Goal: Find specific page/section: Find specific page/section

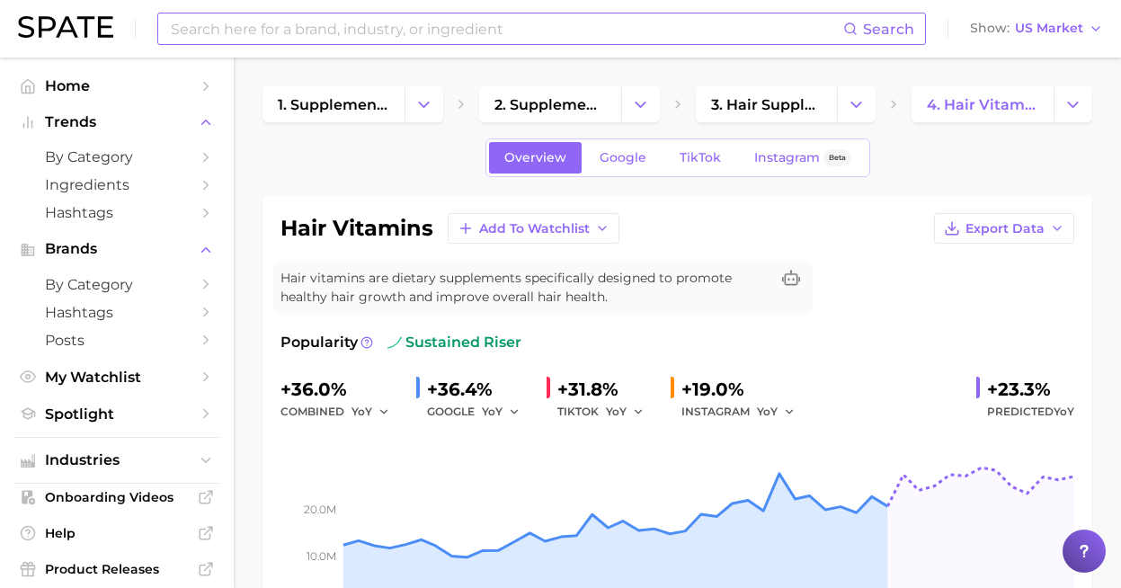
scroll to position [892, 0]
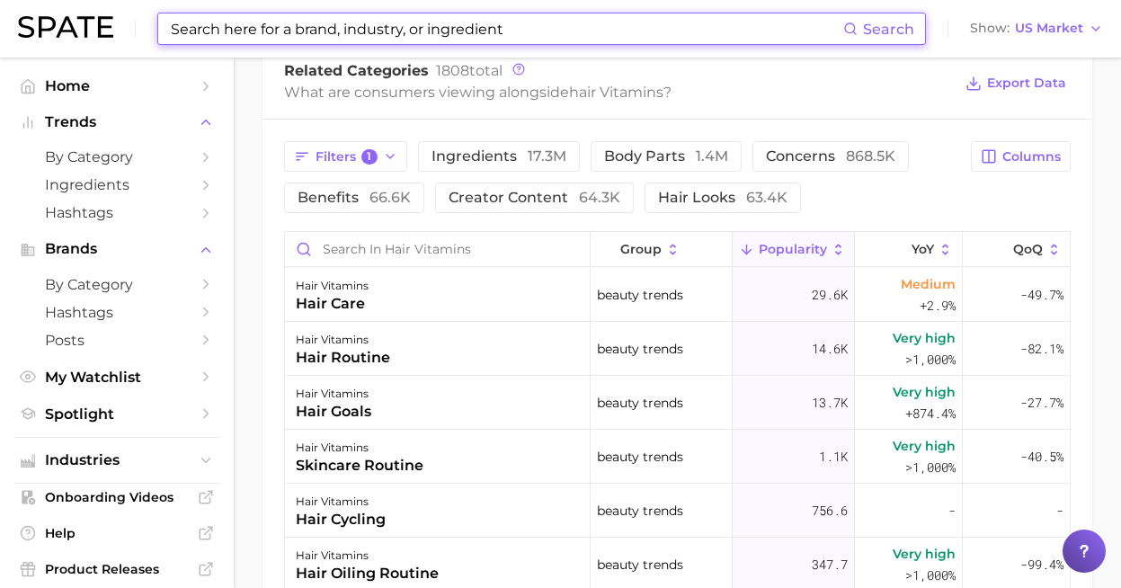
click at [400, 17] on input at bounding box center [506, 28] width 674 height 31
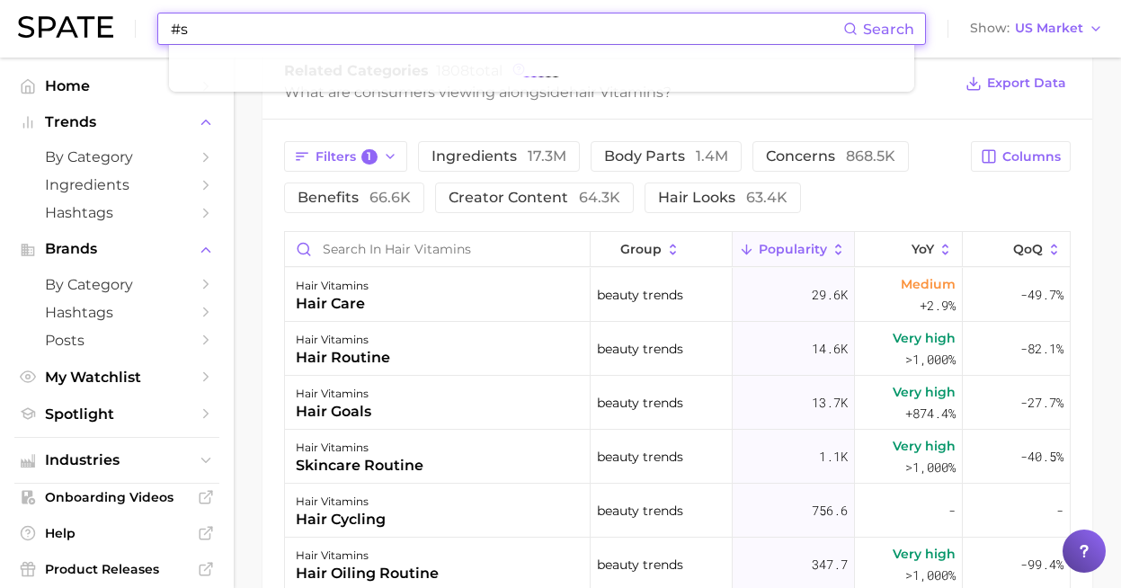
type input "#"
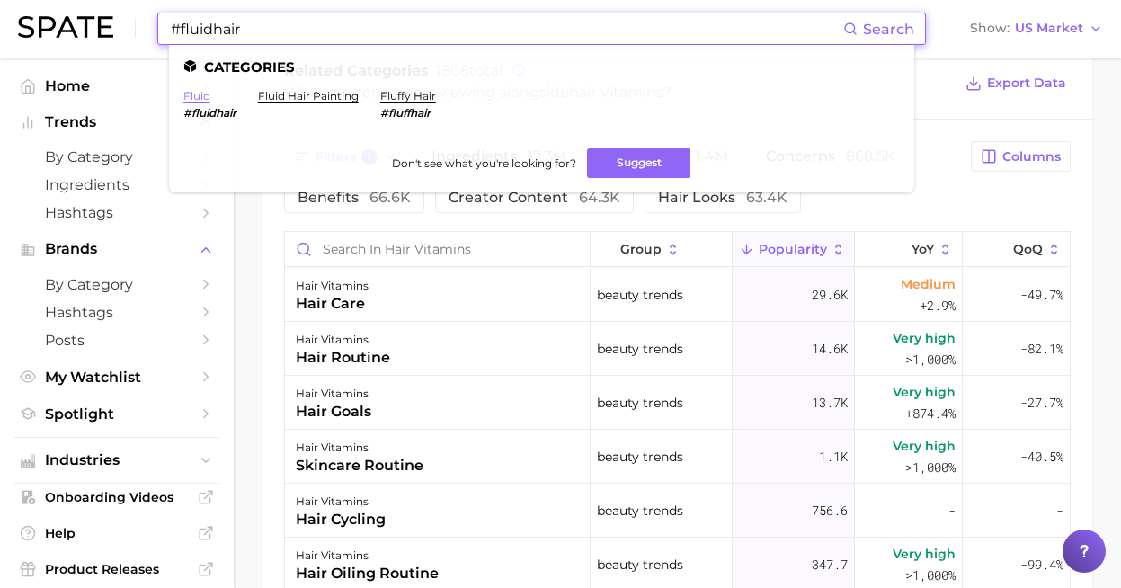
type input "#fluidhair"
click at [198, 94] on link "fluid" at bounding box center [196, 95] width 27 height 13
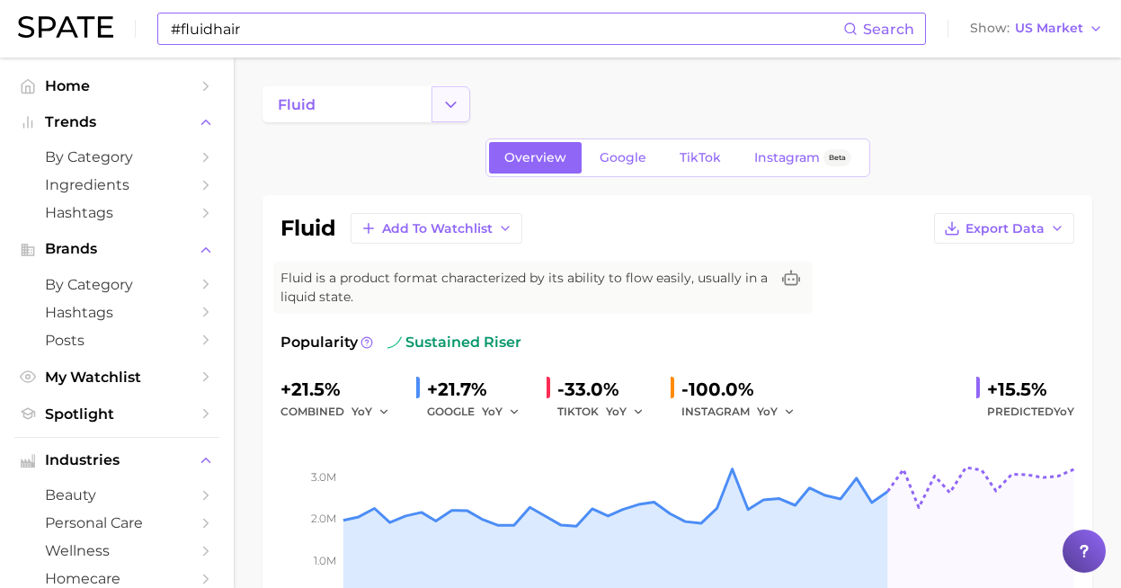
click at [454, 108] on icon "Change Category" at bounding box center [450, 104] width 19 height 19
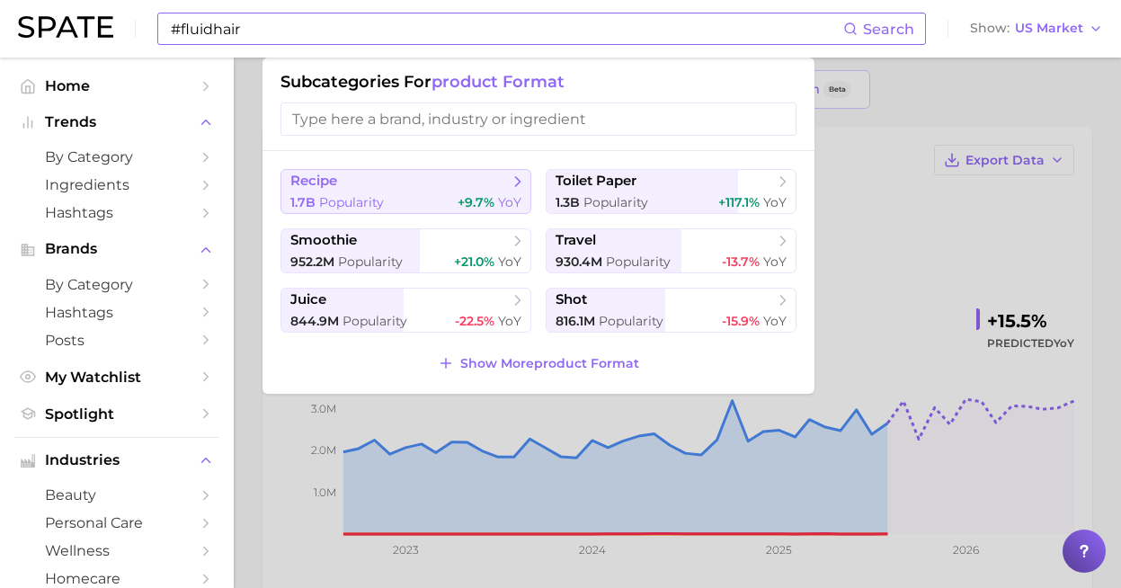
scroll to position [75, 0]
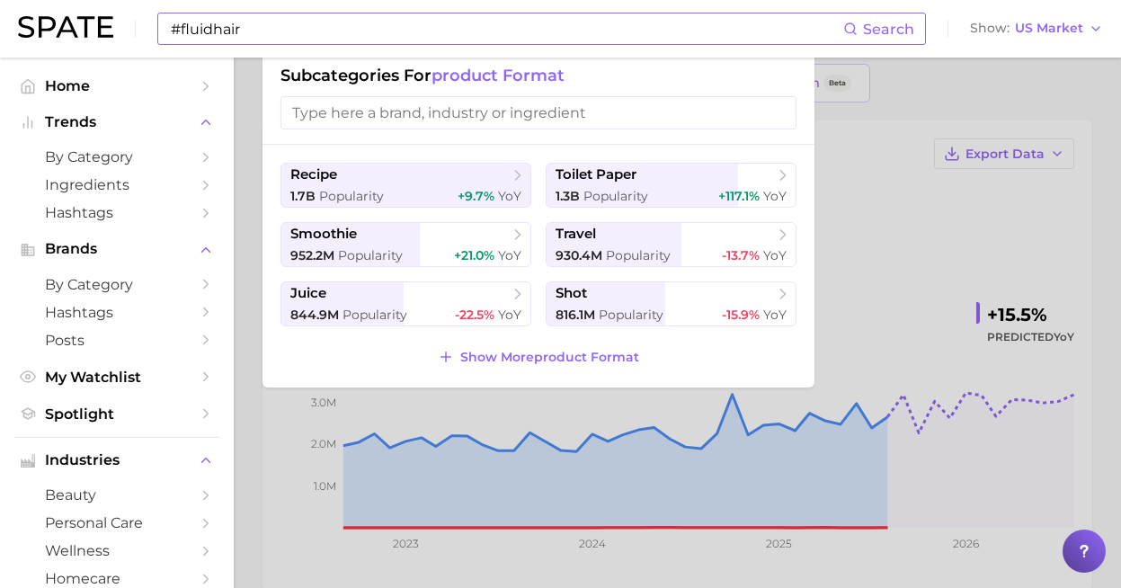
click at [536, 111] on input "search" at bounding box center [539, 112] width 516 height 33
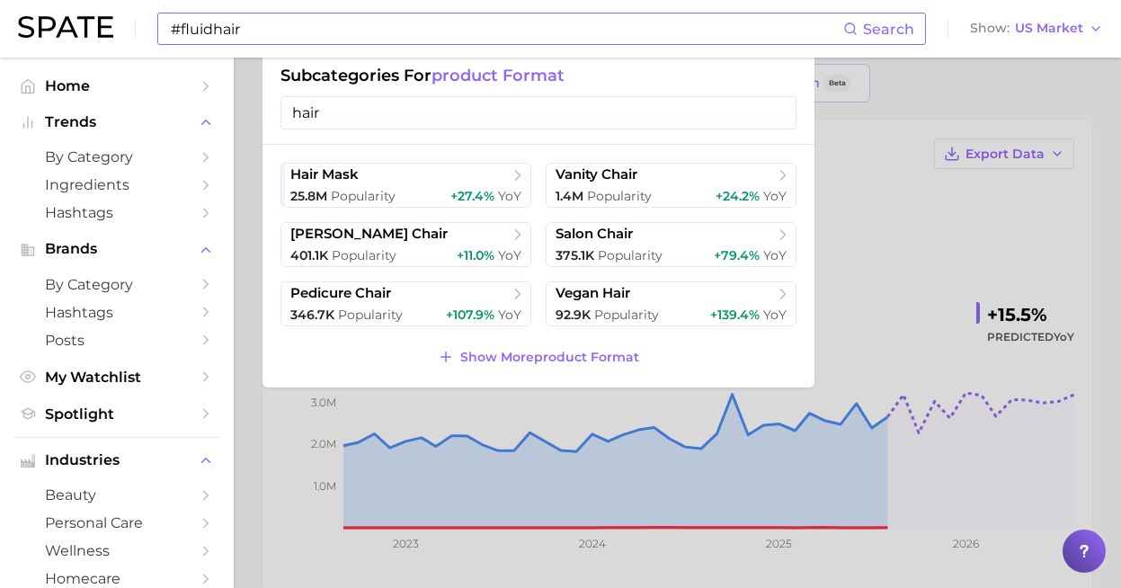
type input "hair"
click at [369, 178] on span "hair mask" at bounding box center [399, 175] width 218 height 18
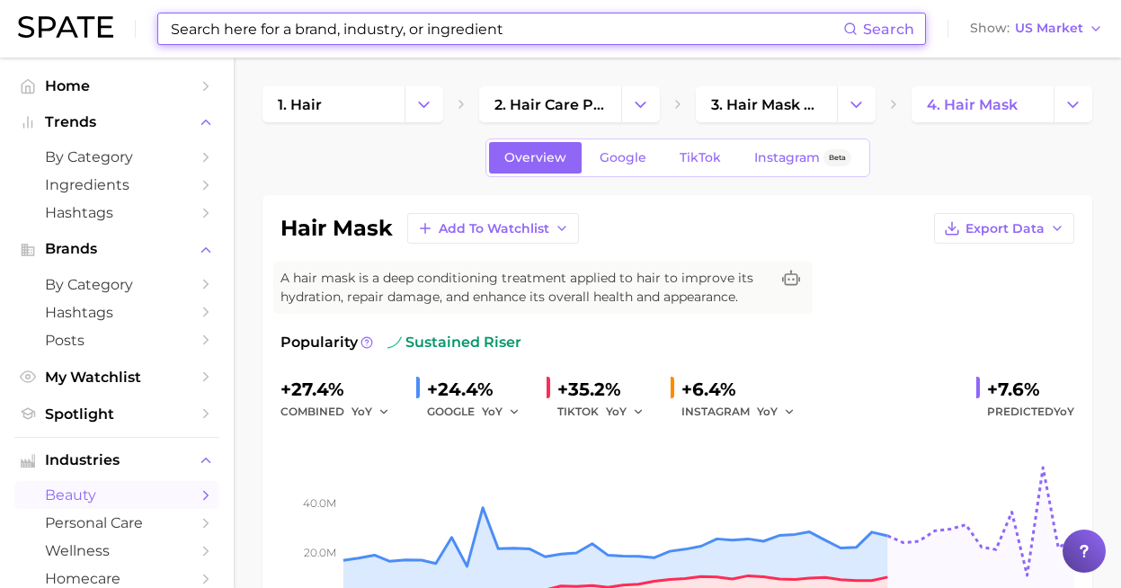
click at [423, 31] on input at bounding box center [506, 28] width 674 height 31
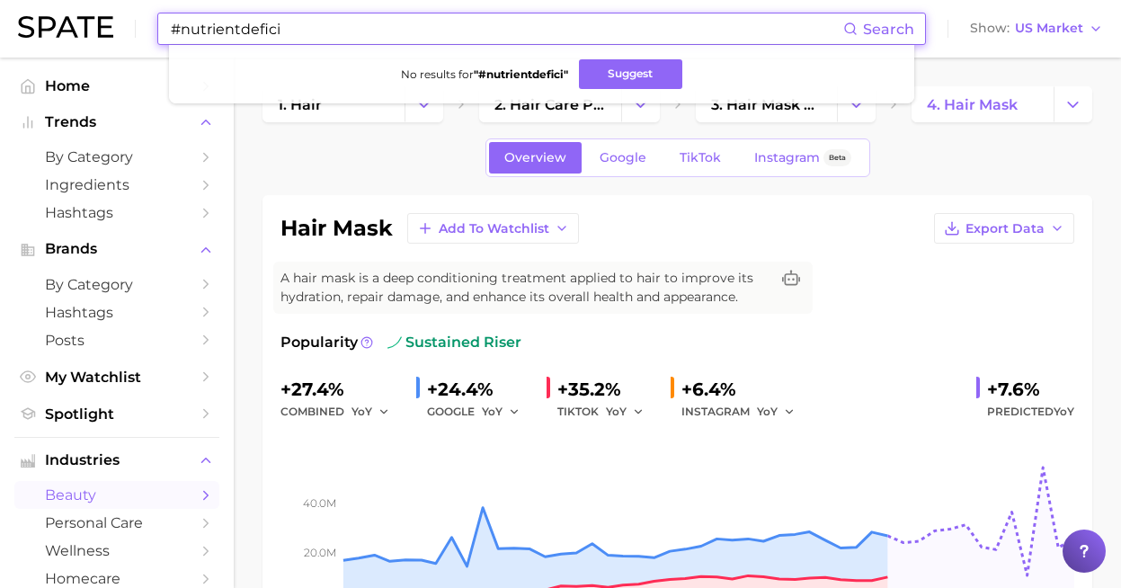
type input "#nutrientdefici"
